Goal: Task Accomplishment & Management: Complete application form

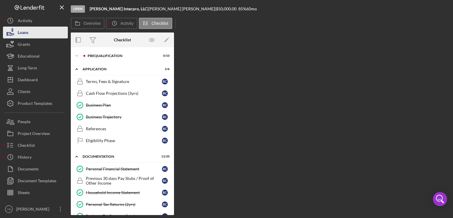
click at [25, 34] on div "Loans" at bounding box center [23, 33] width 11 height 13
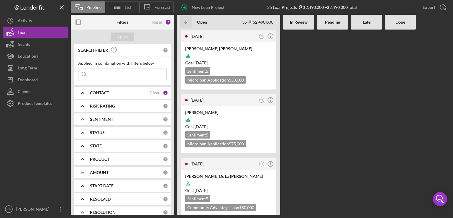
click at [333, 140] on div at bounding box center [332, 122] width 31 height 185
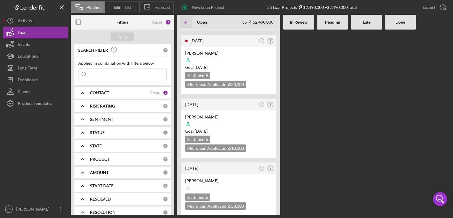
scroll to position [1806, 0]
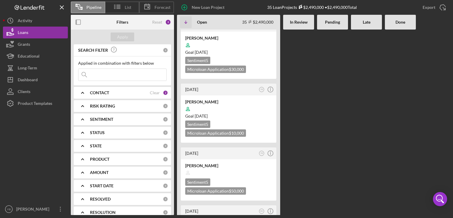
click at [119, 91] on div "CONTACT" at bounding box center [120, 92] width 60 height 5
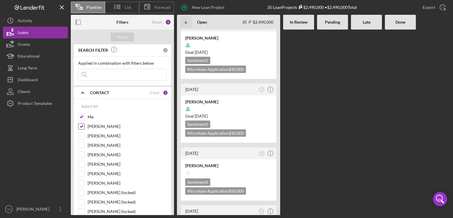
click at [82, 124] on input "[PERSON_NAME]" at bounding box center [81, 126] width 6 height 6
checkbox input "false"
click at [126, 36] on div "Apply" at bounding box center [122, 36] width 11 height 9
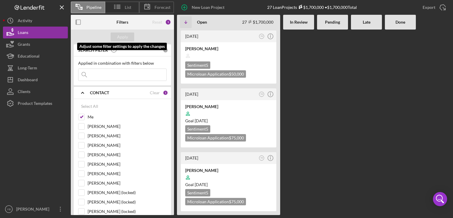
scroll to position [1511, 0]
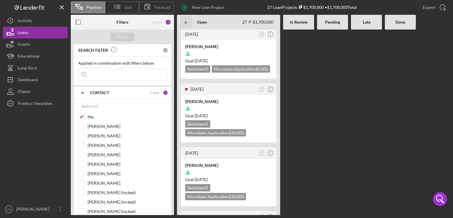
click at [327, 97] on div "[DATE] YB Icon/Info [PERSON_NAME] [PERSON_NAME] Goal [DATE] Sentiment 5 Microlo…" at bounding box center [313, 122] width 273 height 185
click at [389, 116] on div "[DATE] YB Icon/Info [PERSON_NAME] [PERSON_NAME] Goal [DATE] Sentiment 5 Microlo…" at bounding box center [313, 122] width 273 height 185
click at [355, 86] on div "[DATE] YB Icon/Info [PERSON_NAME] [PERSON_NAME] Goal [DATE] Sentiment 5 Microlo…" at bounding box center [313, 122] width 273 height 185
click at [376, 116] on div "[DATE] YB Icon/Info [PERSON_NAME] [PERSON_NAME] Goal [DATE] Sentiment 5 Microlo…" at bounding box center [313, 122] width 273 height 185
click at [298, 112] on div "[DATE] YB Icon/Info [PERSON_NAME] [PERSON_NAME] Goal [DATE] Sentiment 5 Microlo…" at bounding box center [313, 122] width 273 height 185
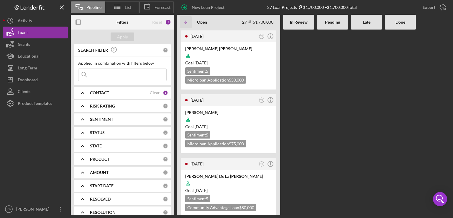
click at [338, 99] on div at bounding box center [332, 122] width 31 height 185
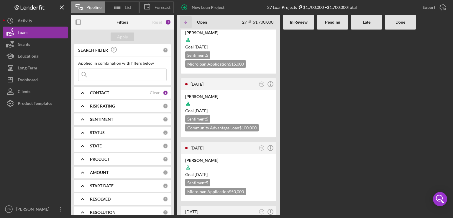
scroll to position [873, 0]
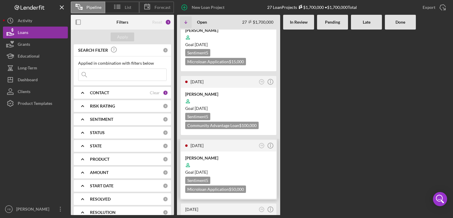
click at [227, 159] on div at bounding box center [228, 164] width 87 height 11
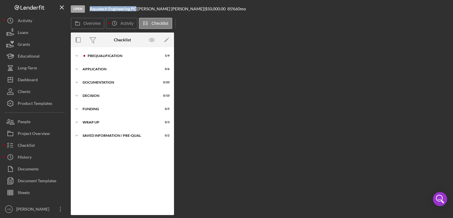
drag, startPoint x: 91, startPoint y: 9, endPoint x: 136, endPoint y: 9, distance: 45.4
click at [136, 9] on b "Aquatech Engineering PC" at bounding box center [113, 8] width 47 height 5
copy b "Aquatech Engineering PC"
